Goal: Transaction & Acquisition: Subscribe to service/newsletter

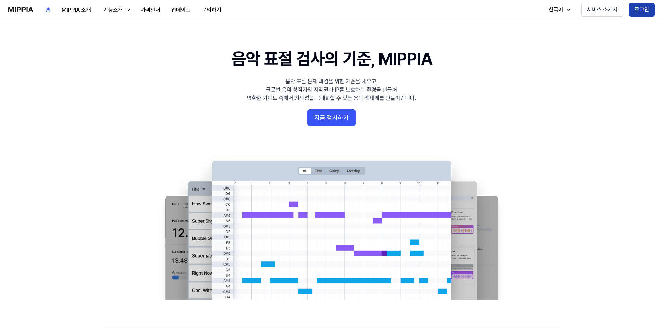
click at [641, 7] on button "로그인" at bounding box center [642, 10] width 26 height 14
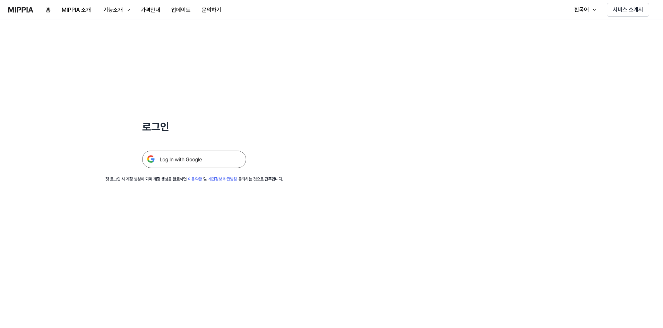
click at [179, 162] on img at bounding box center [194, 159] width 104 height 17
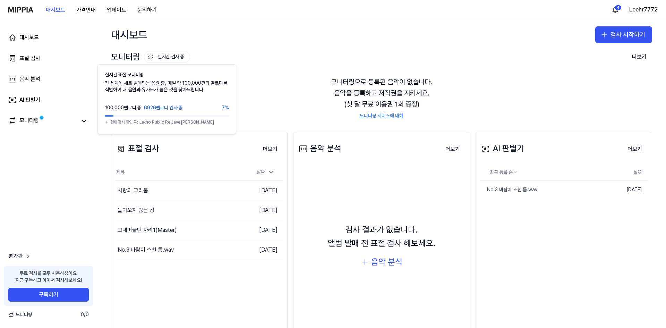
click at [152, 57] on icon at bounding box center [150, 58] width 4 height 2
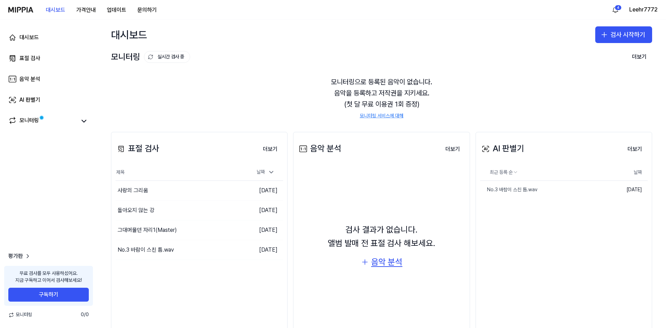
click at [380, 262] on div "음악 분석" at bounding box center [386, 261] width 31 height 13
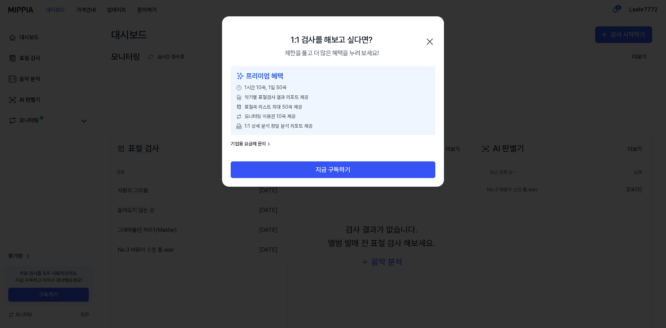
click at [426, 41] on icon "button" at bounding box center [429, 41] width 11 height 11
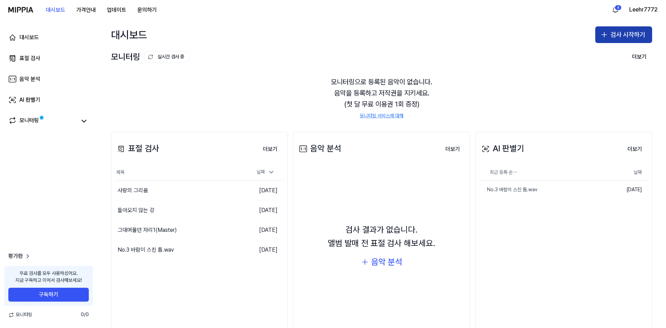
click at [604, 33] on icon "button" at bounding box center [604, 34] width 0 height 5
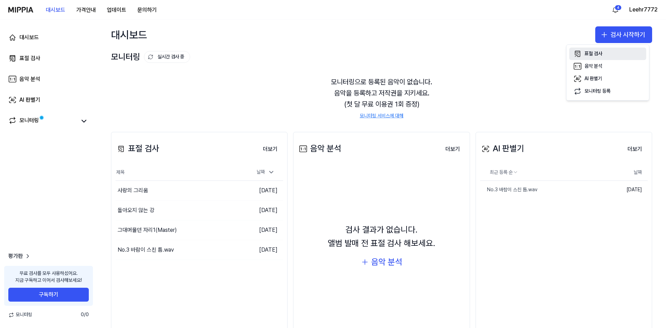
click at [597, 53] on div "표절 검사" at bounding box center [594, 53] width 18 height 7
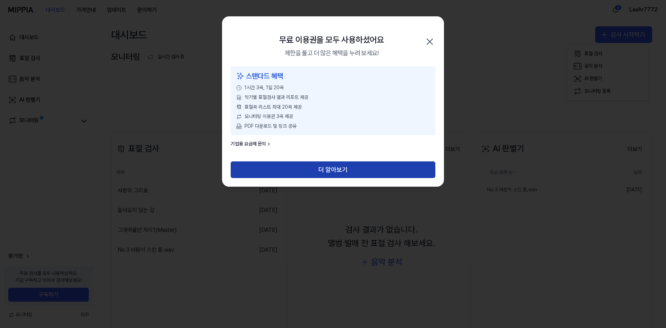
click at [335, 168] on button "더 알아보기" at bounding box center [333, 169] width 205 height 17
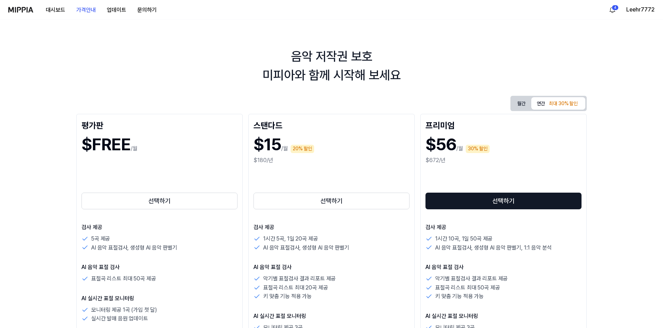
scroll to position [35, 0]
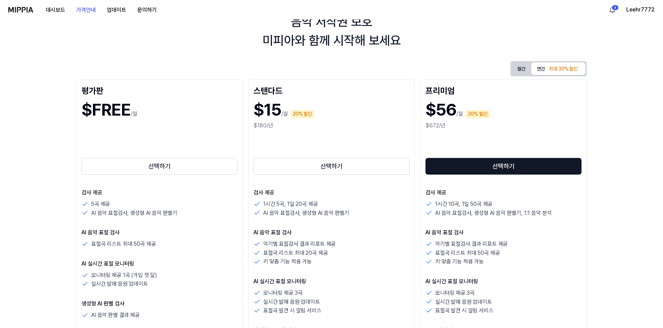
click at [515, 69] on button "월간" at bounding box center [521, 68] width 19 height 11
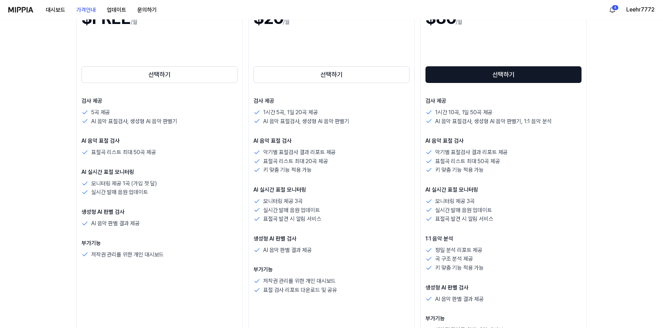
scroll to position [139, 0]
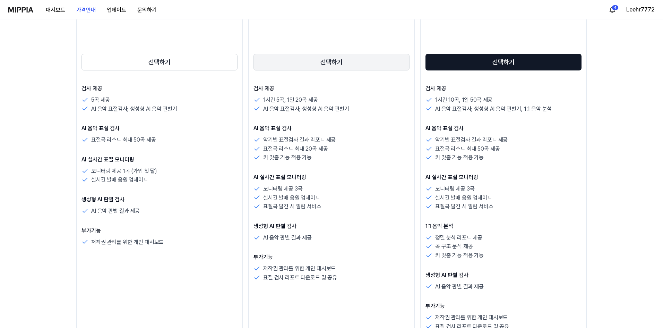
click at [332, 64] on button "선택하기" at bounding box center [332, 62] width 156 height 17
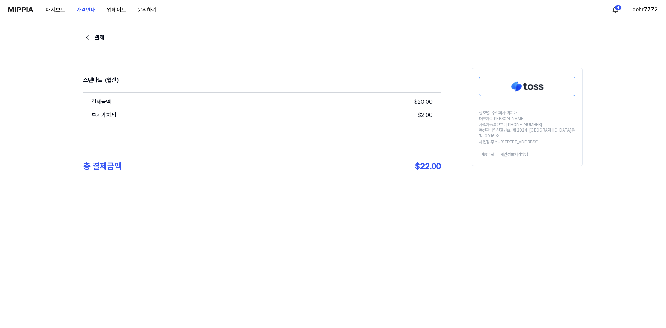
click at [514, 90] on img at bounding box center [527, 86] width 96 height 19
